Goal: Entertainment & Leisure: Browse casually

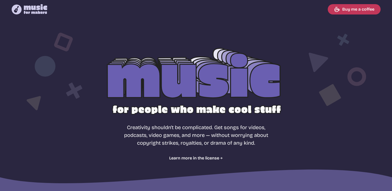
select select "most popular"
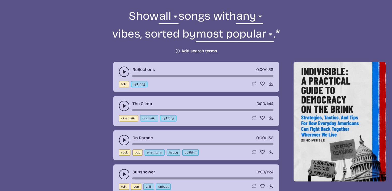
scroll to position [191, 0]
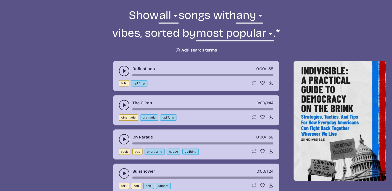
click at [124, 74] on button "play-pause toggle" at bounding box center [124, 71] width 10 height 10
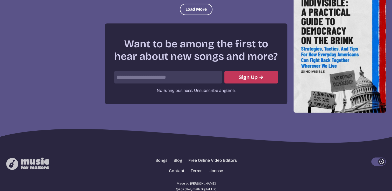
scroll to position [730, 0]
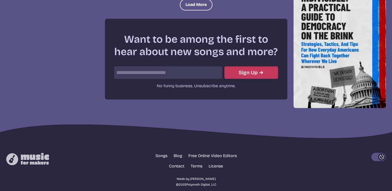
click at [132, 70] on input "email" at bounding box center [168, 72] width 108 height 12
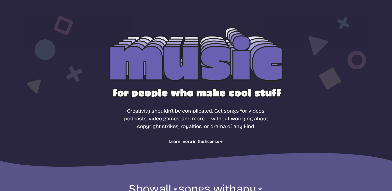
scroll to position [18, 0]
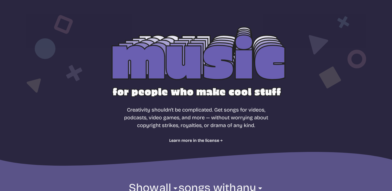
drag, startPoint x: 332, startPoint y: 1, endPoint x: 250, endPoint y: 86, distance: 118.1
click at [250, 86] on div at bounding box center [196, 65] width 332 height 105
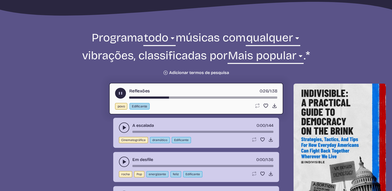
scroll to position [176, 0]
click at [166, 73] on icon "Ícone de adição" at bounding box center [165, 72] width 5 height 5
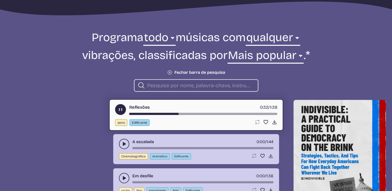
click at [119, 110] on use "alternar entre reproduzir e pausar" at bounding box center [120, 109] width 5 height 5
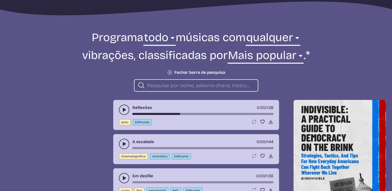
click at [150, 88] on input "procurar" at bounding box center [200, 85] width 107 height 7
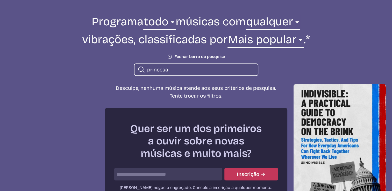
scroll to position [192, 0]
click at [173, 69] on input "princesa" at bounding box center [200, 70] width 107 height 7
type input "p"
type input "a"
